Goal: Transaction & Acquisition: Book appointment/travel/reservation

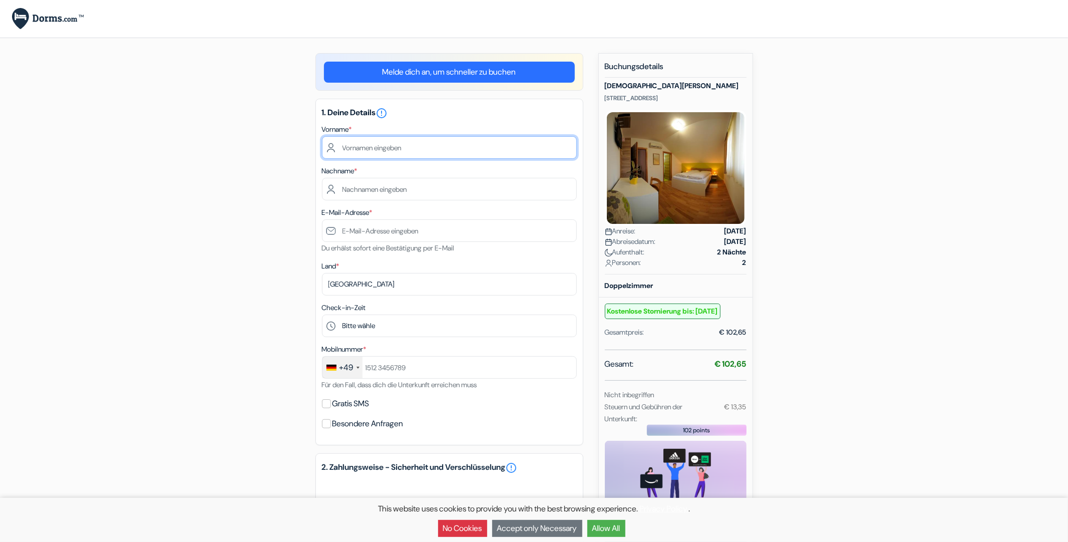
click at [357, 144] on input "text" at bounding box center [449, 147] width 255 height 23
type input "[PERSON_NAME]"
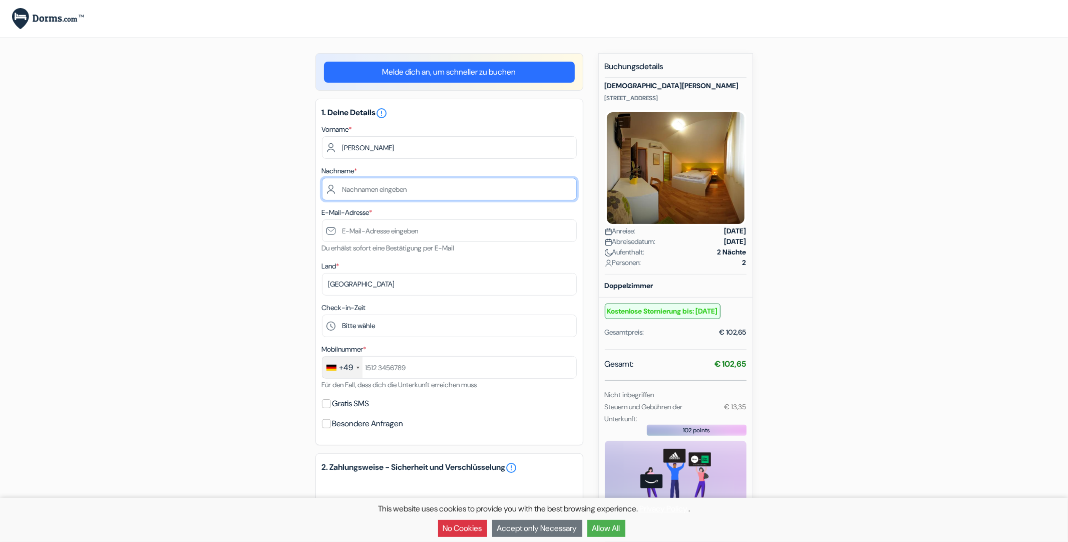
click at [357, 185] on input "text" at bounding box center [449, 189] width 255 height 23
type input "[PERSON_NAME]"
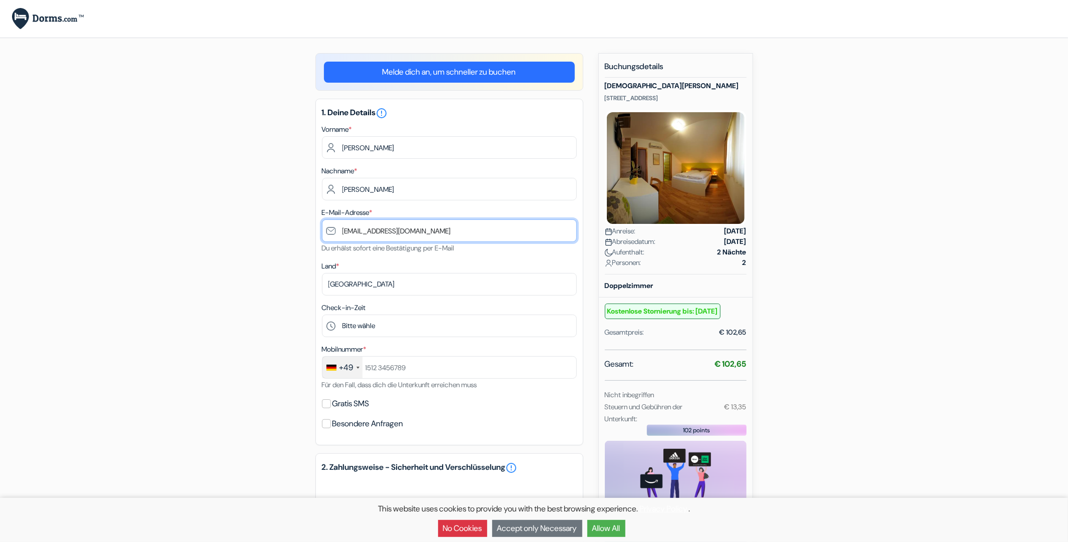
type input "[EMAIL_ADDRESS][DOMAIN_NAME]"
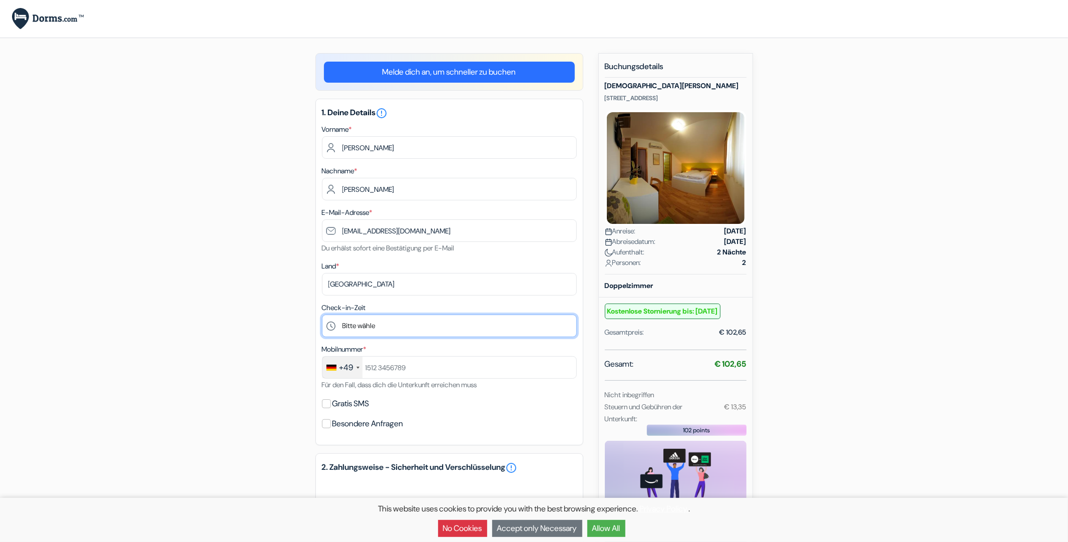
click at [322, 314] on select "Bitte [PERSON_NAME] 16:00 17:00 18:00 19:00 20:00" at bounding box center [449, 325] width 255 height 23
select select "18"
click option "18:00" at bounding box center [0, 0] width 0 height 0
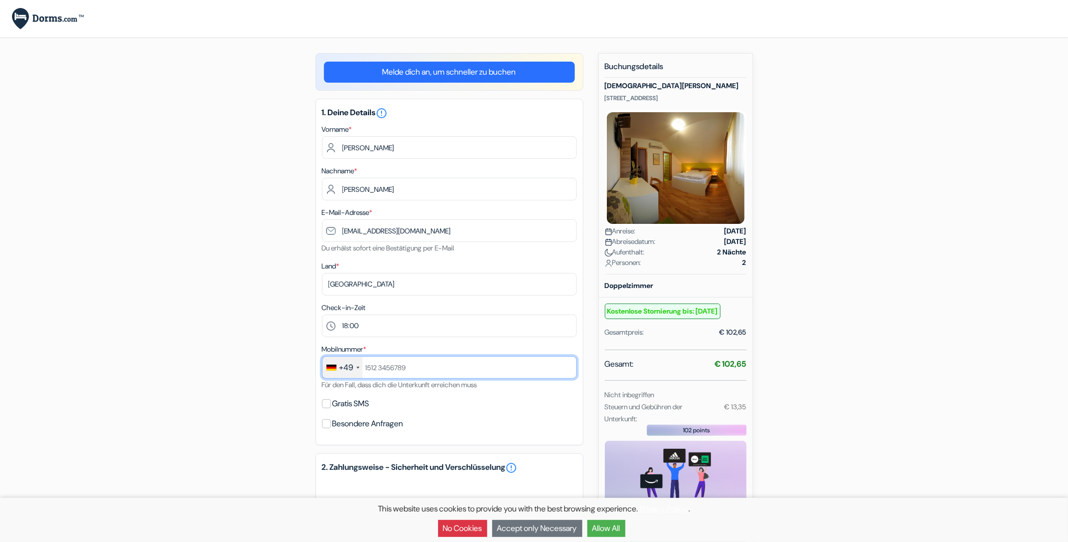
click at [414, 367] on input "text" at bounding box center [449, 367] width 255 height 23
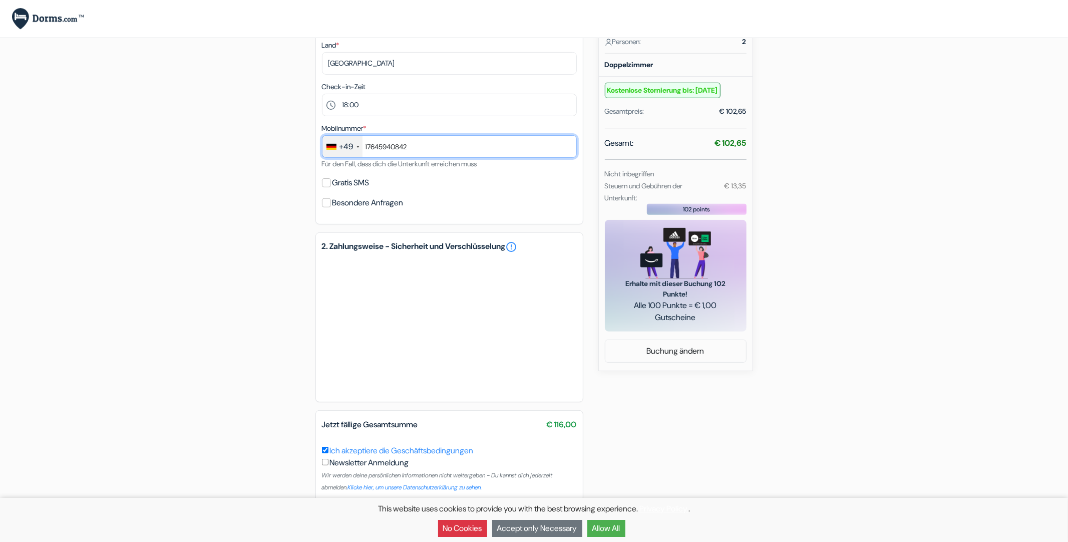
scroll to position [224, 0]
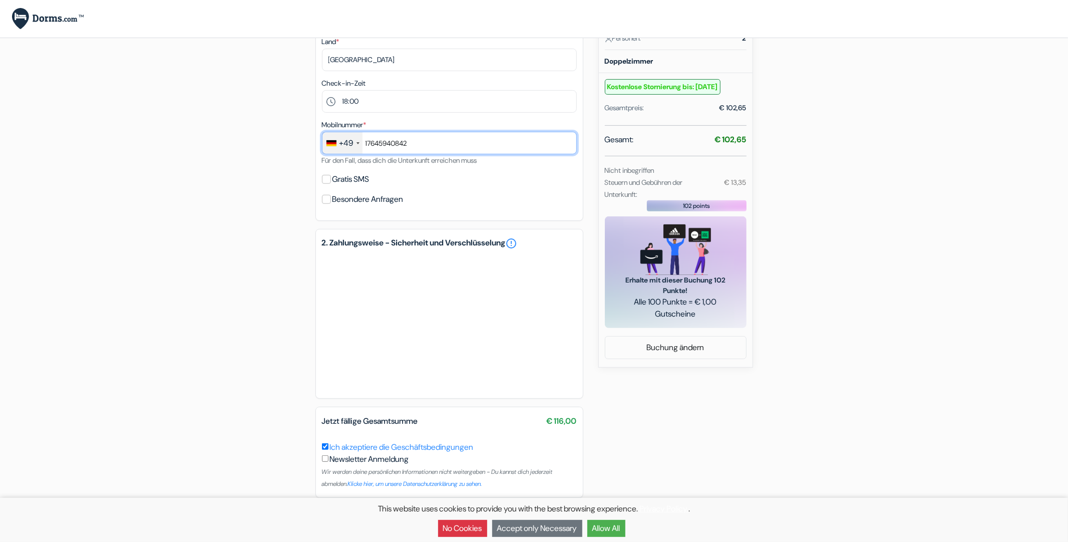
type input "17645940842"
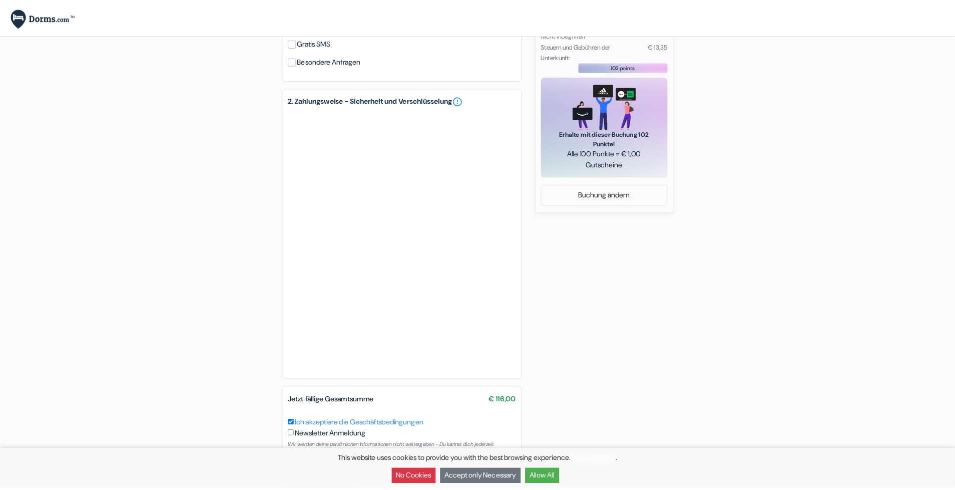
scroll to position [378, 0]
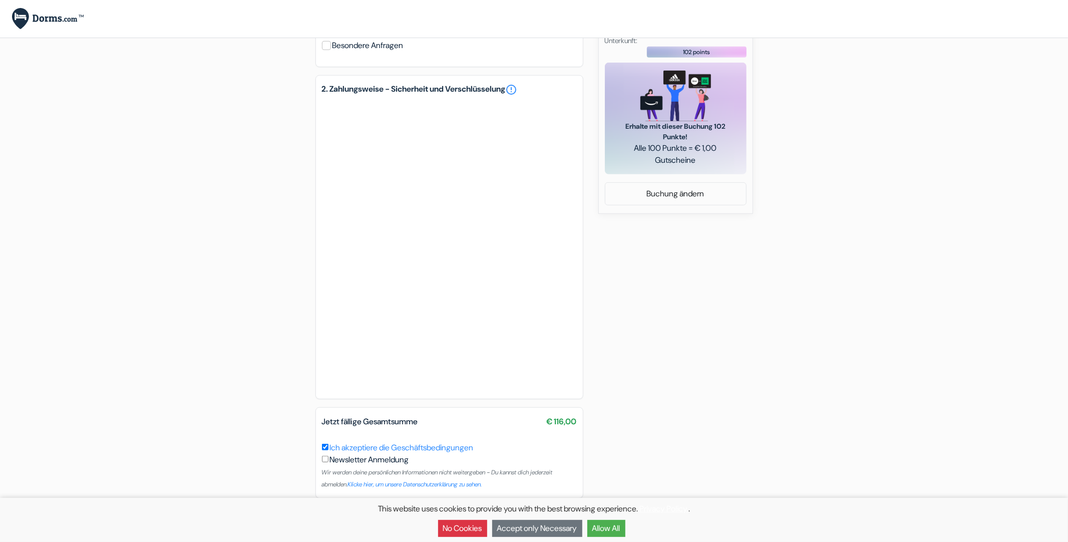
click at [527, 530] on button "Accept only Necessary" at bounding box center [537, 528] width 90 height 17
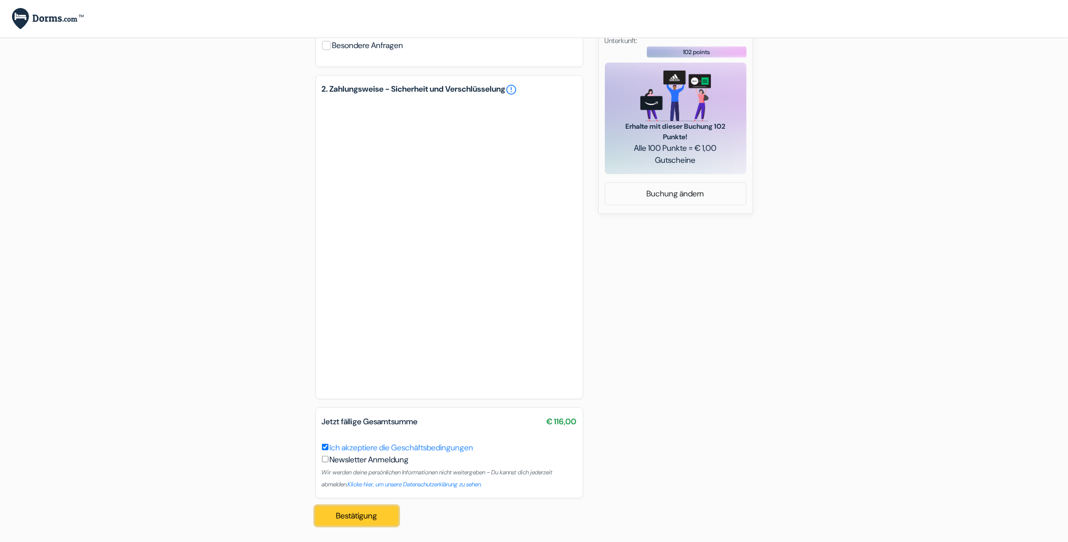
click at [370, 512] on button "Bestätigung Loading..." at bounding box center [356, 515] width 83 height 19
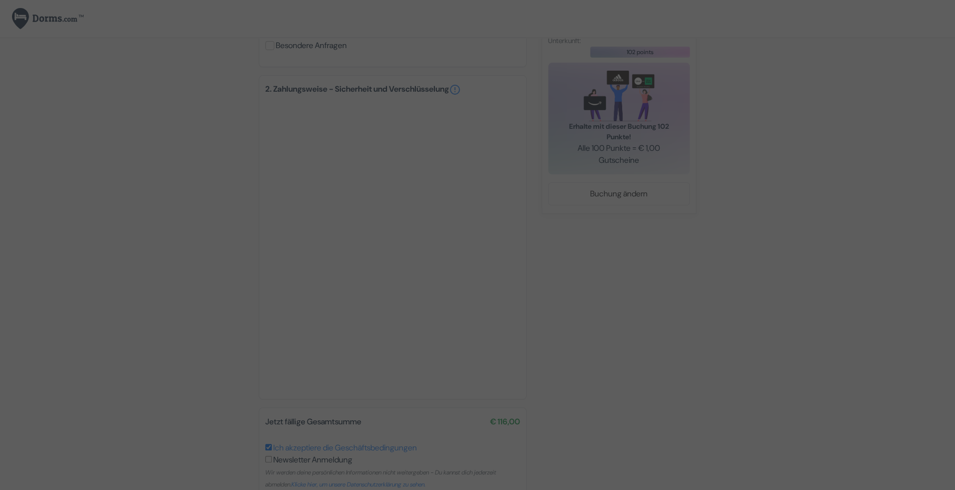
click at [527, 260] on iframe at bounding box center [477, 245] width 955 height 490
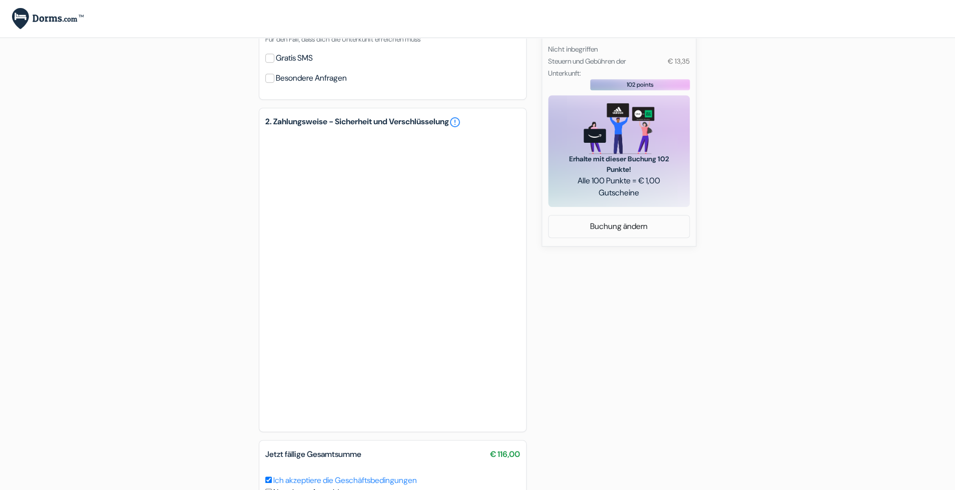
scroll to position [431, 0]
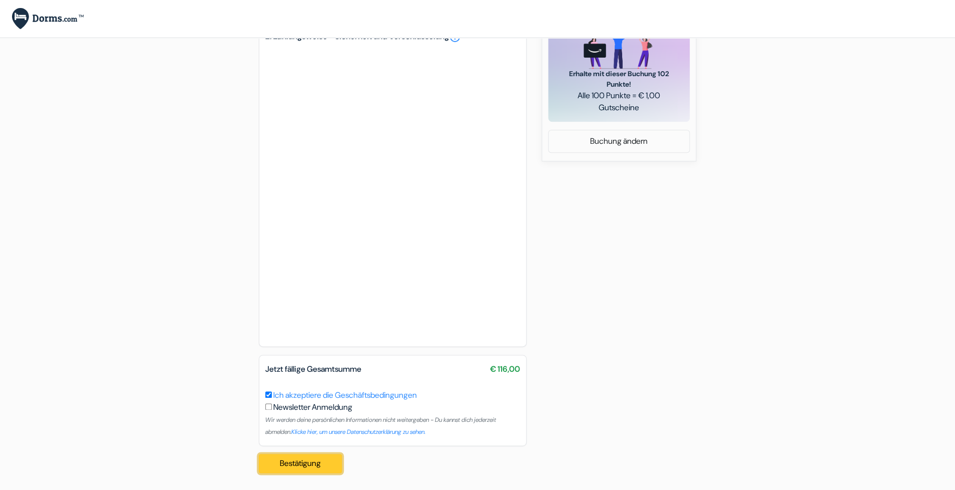
click at [302, 462] on button "Bestätigung Loading..." at bounding box center [300, 463] width 83 height 19
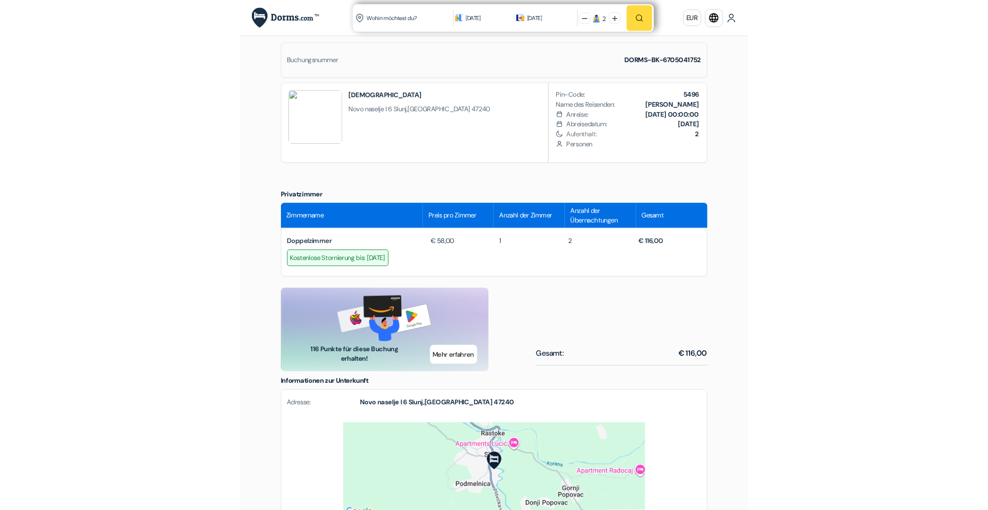
scroll to position [239, 0]
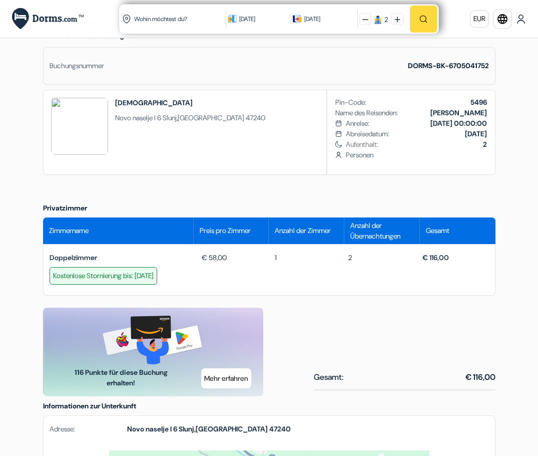
click at [17, 99] on div "Sprache Schließen Währung Schließen App herunterladen" at bounding box center [269, 309] width 538 height 1096
click at [524, 411] on div "Sprache Schließen Währung Schließen App herunterladen" at bounding box center [269, 309] width 538 height 1096
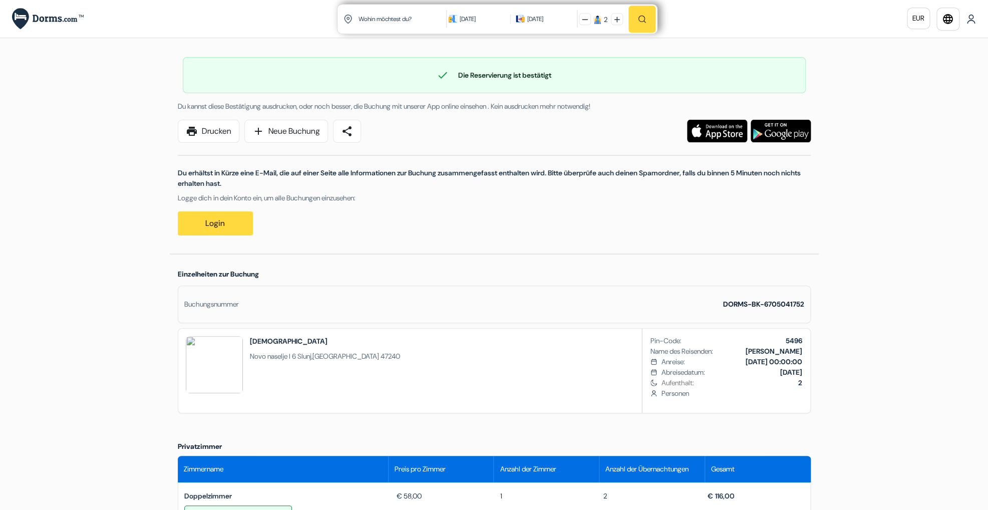
scroll to position [0, 0]
